Goal: Feedback & Contribution: Contribute content

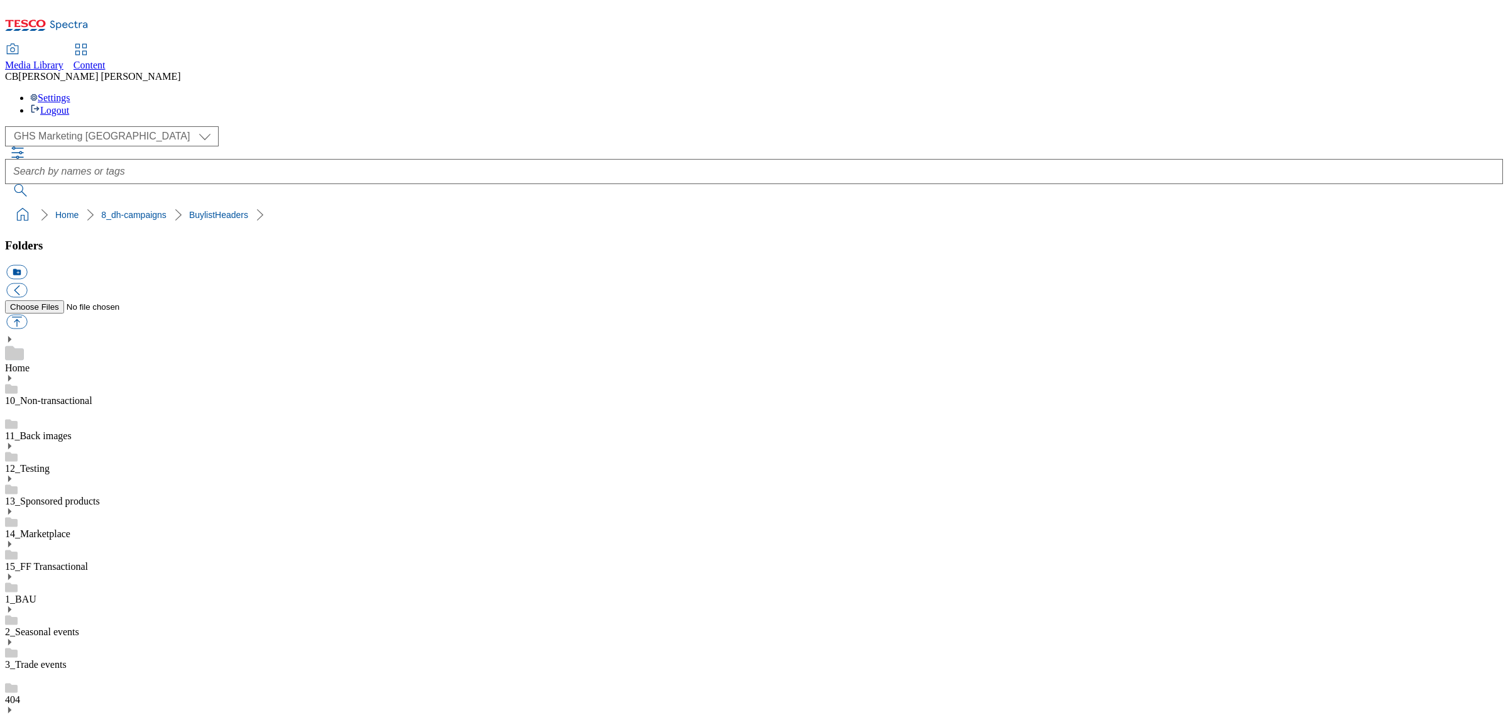
scroll to position [1, 0]
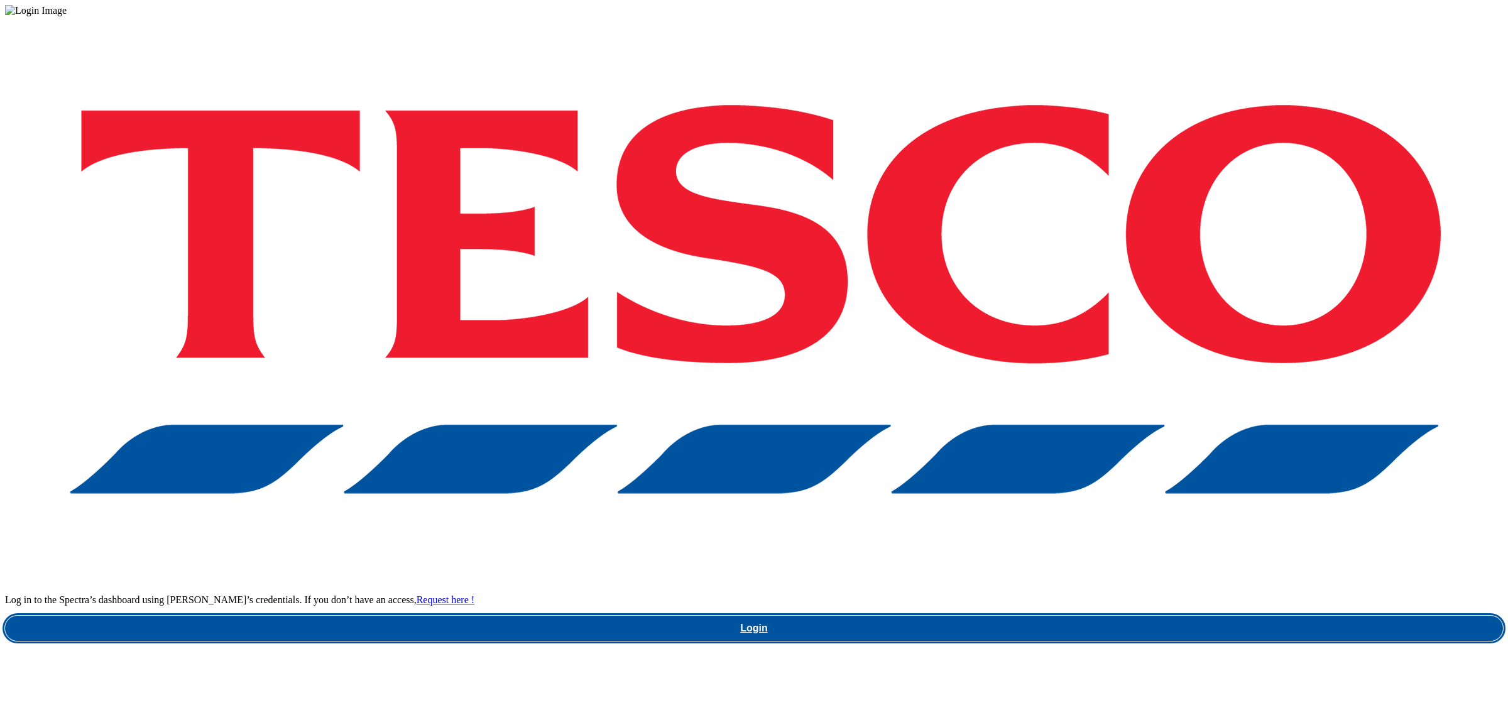
click at [1149, 616] on link "Login" at bounding box center [754, 628] width 1498 height 25
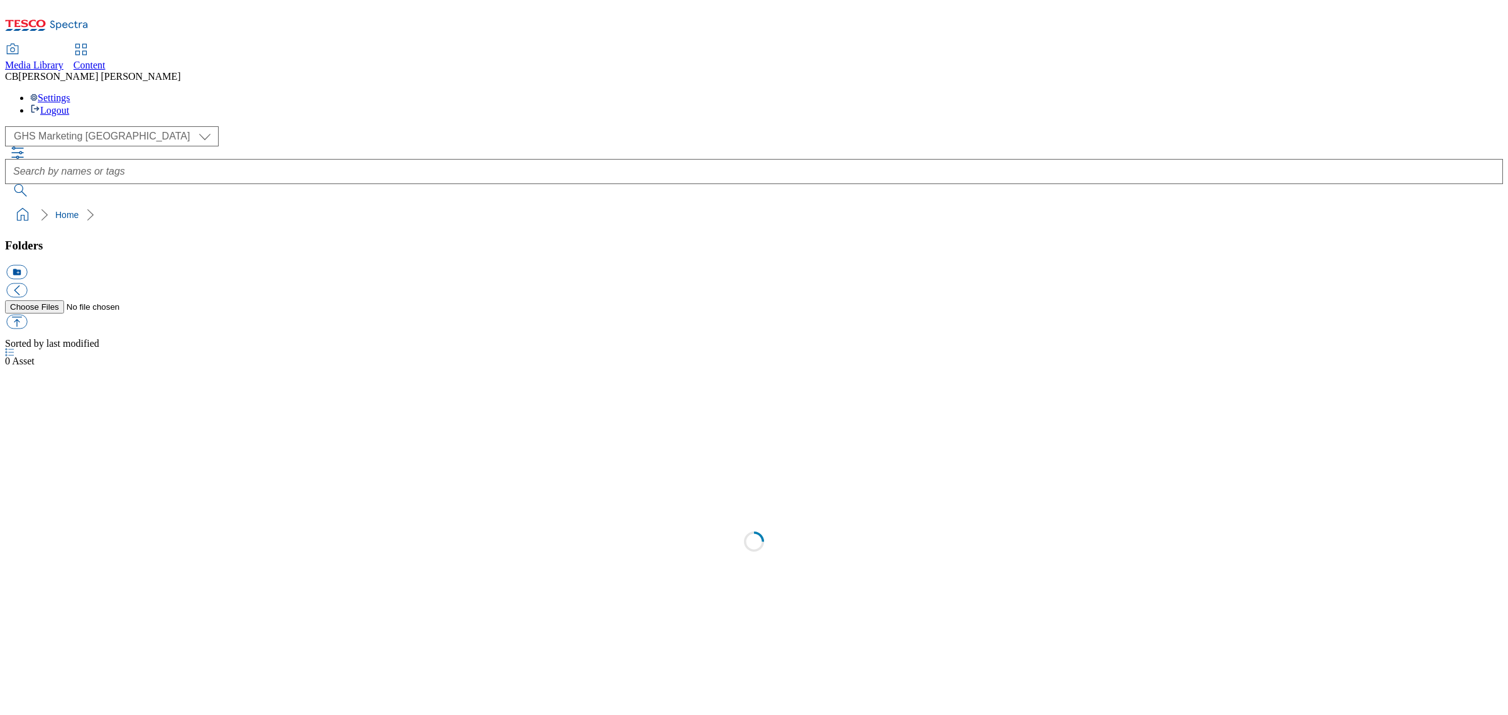
select select "flare-ghs-mktg"
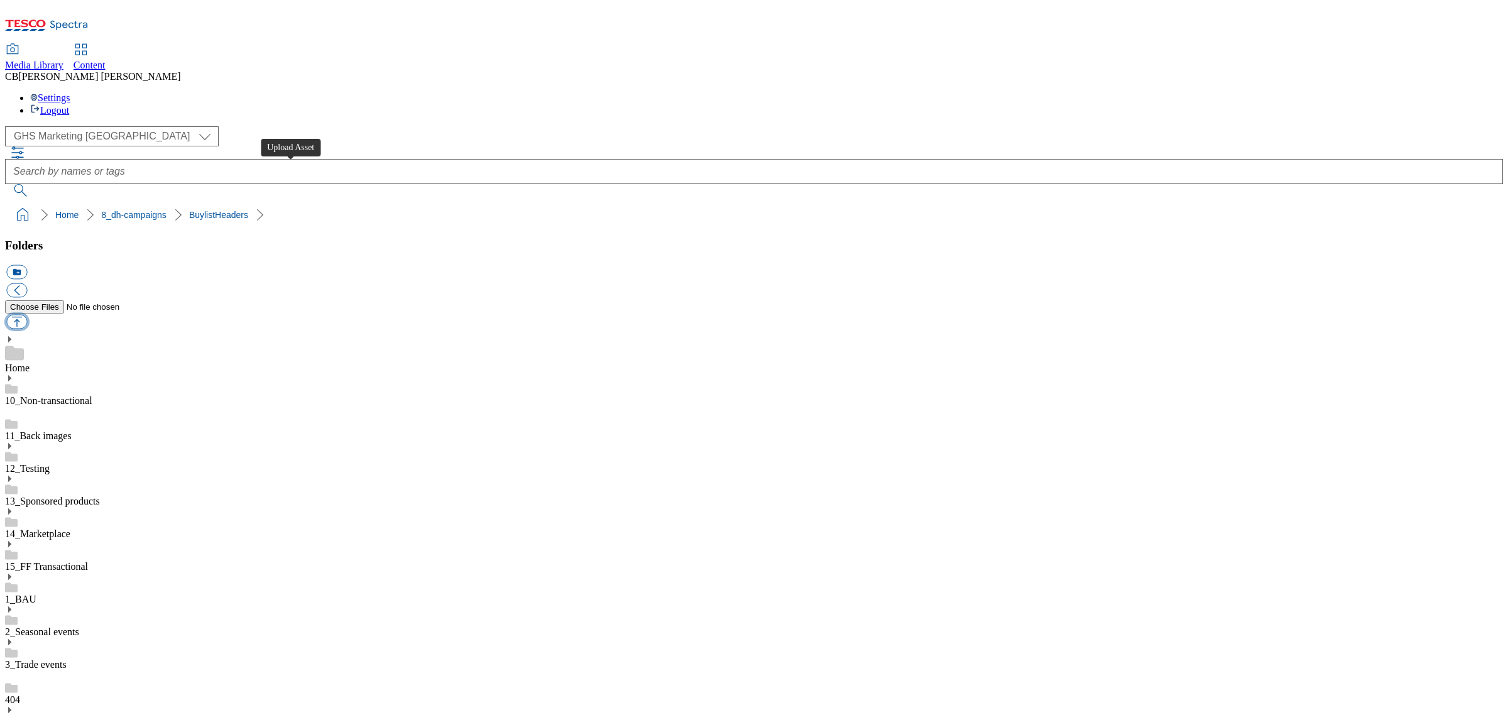
click at [27, 315] on button "button" at bounding box center [16, 322] width 21 height 14
type input "C:\fakepath\1758264500461-ad542320_ROI_Betty_Crocker_LegoBrand_H_1184x333_V1.jpg"
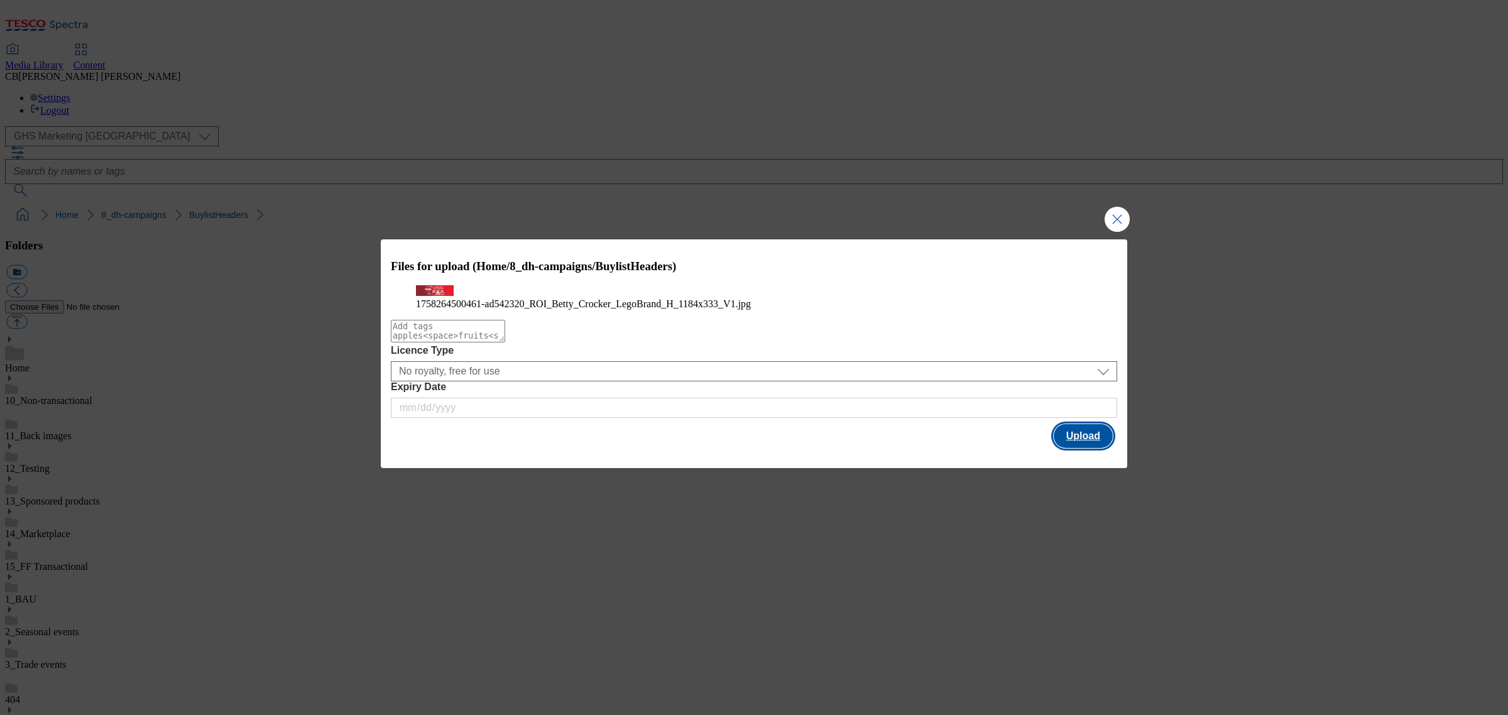
click at [1104, 448] on button "Upload" at bounding box center [1083, 436] width 59 height 24
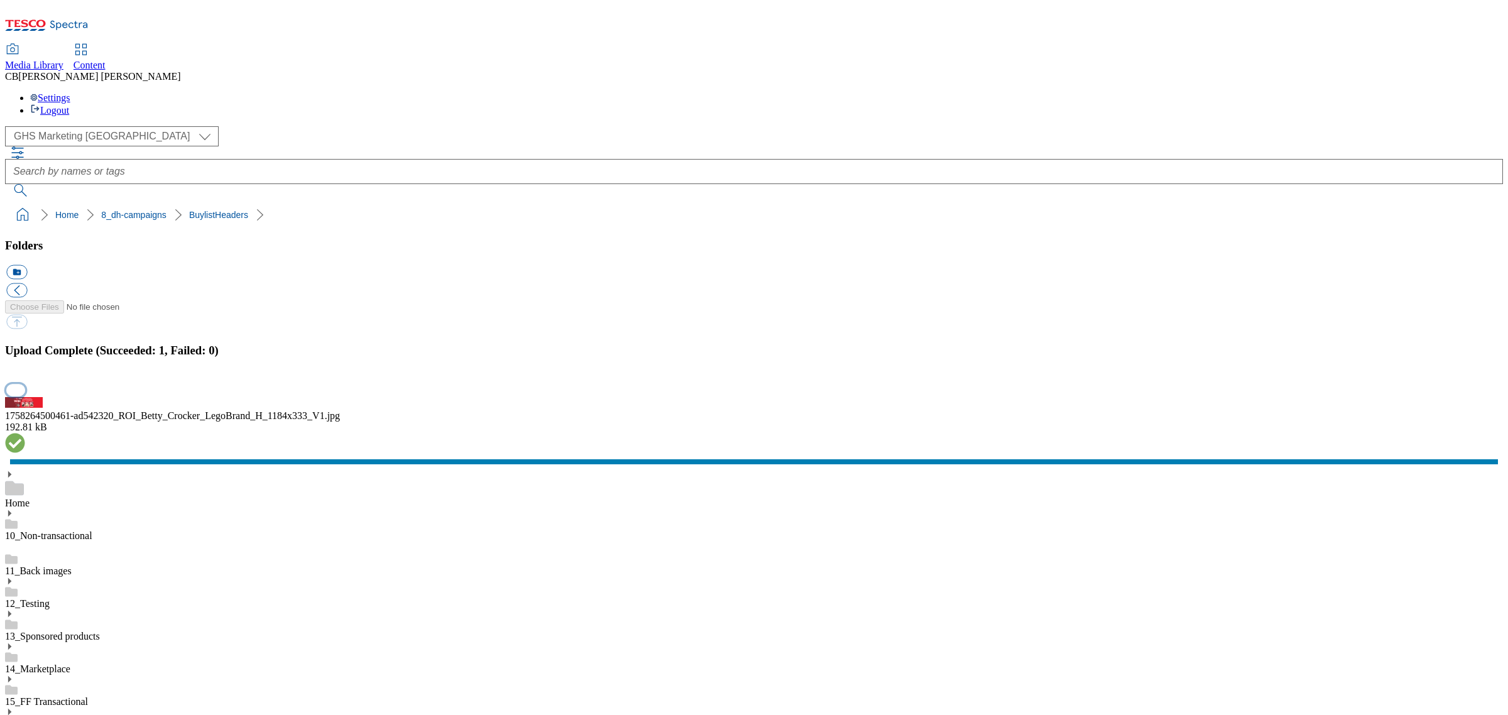
click at [25, 396] on button "button" at bounding box center [15, 390] width 19 height 12
